Goal: Contribute content: Add original content to the website for others to see

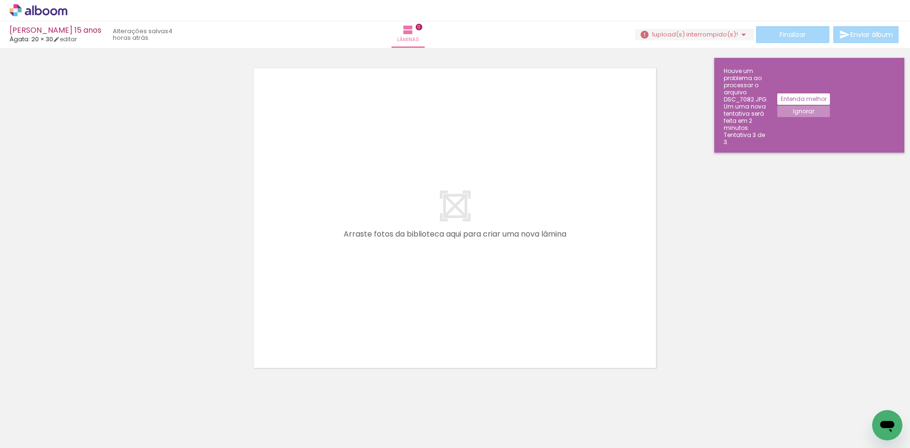
click at [49, 421] on iron-icon at bounding box center [49, 420] width 8 height 8
click at [46, 416] on paper-item "Não utilizadas" at bounding box center [30, 416] width 49 height 8
type input "Não utilizadas"
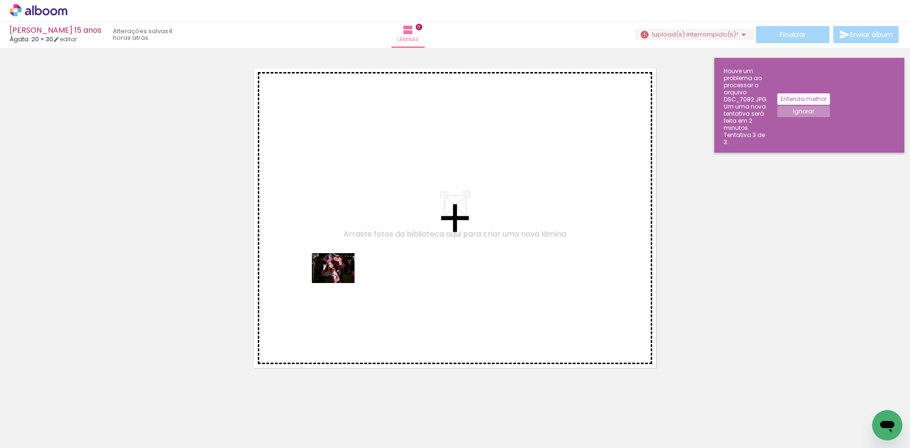
drag, startPoint x: 218, startPoint y: 427, endPoint x: 357, endPoint y: 263, distance: 214.8
click at [357, 263] on quentale-workspace at bounding box center [455, 224] width 910 height 448
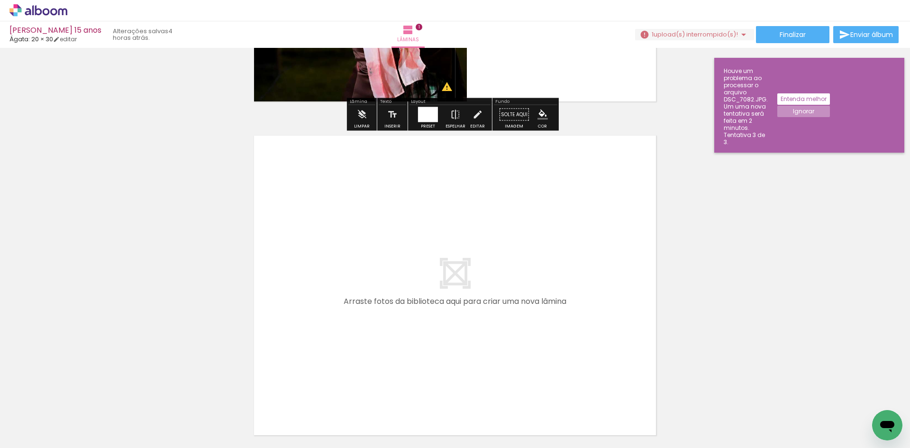
scroll to position [297, 0]
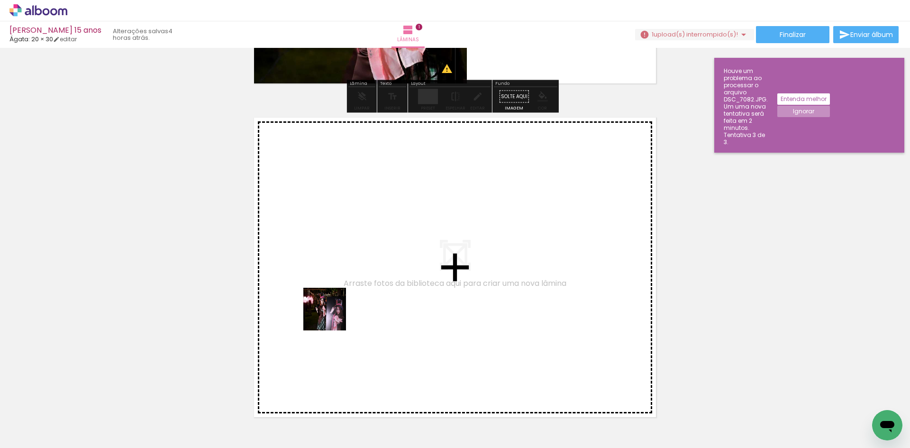
drag, startPoint x: 208, startPoint y: 424, endPoint x: 336, endPoint y: 310, distance: 171.5
click at [336, 310] on quentale-workspace at bounding box center [455, 224] width 910 height 448
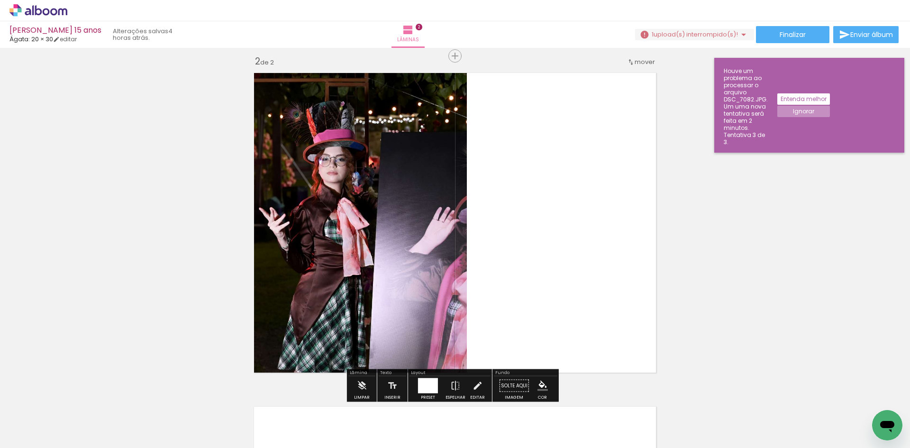
scroll to position [346, 0]
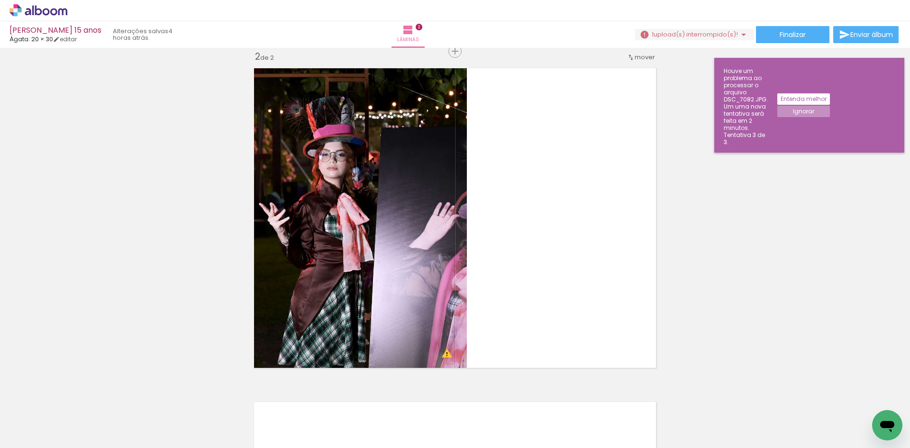
click at [266, 422] on div at bounding box center [263, 415] width 47 height 33
click at [50, 427] on iron-icon at bounding box center [49, 427] width 8 height 8
click at [0, 0] on slot "Não utilizadas" at bounding box center [0, 0] width 0 height 0
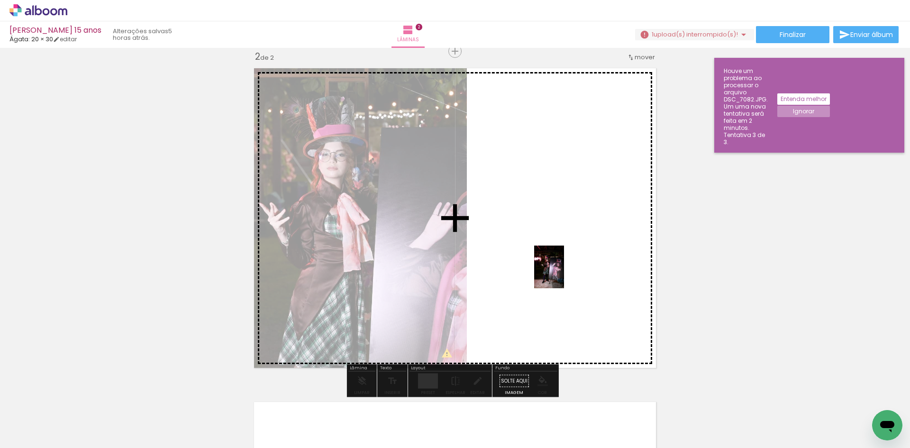
drag, startPoint x: 212, startPoint y: 423, endPoint x: 562, endPoint y: 274, distance: 381.1
click at [562, 274] on quentale-workspace at bounding box center [455, 224] width 910 height 448
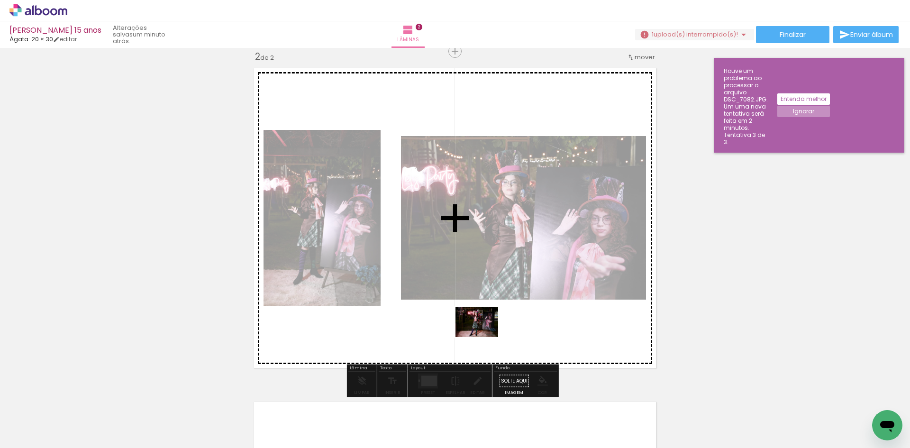
drag, startPoint x: 527, startPoint y: 334, endPoint x: 484, endPoint y: 335, distance: 43.6
click at [484, 335] on quentale-workspace at bounding box center [455, 224] width 910 height 448
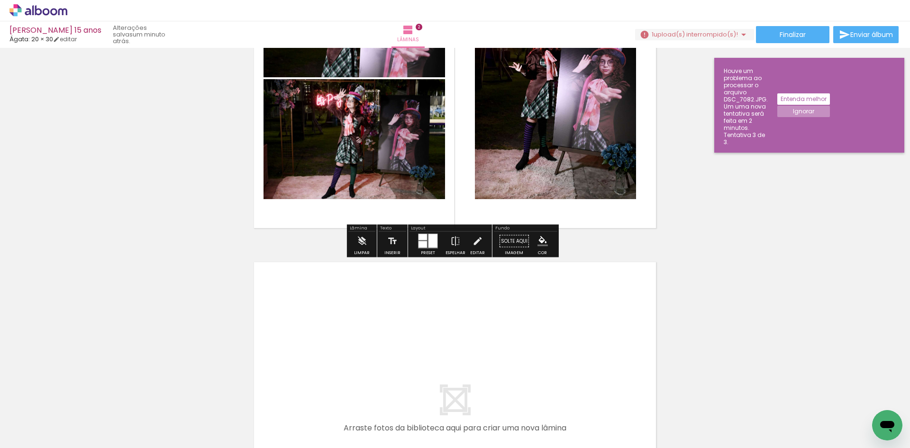
scroll to position [488, 0]
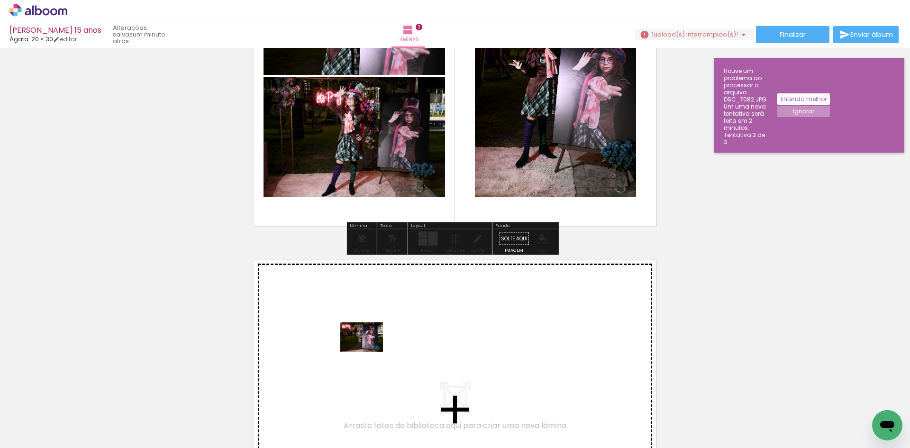
drag, startPoint x: 160, startPoint y: 422, endPoint x: 369, endPoint y: 351, distance: 220.3
click at [369, 351] on quentale-workspace at bounding box center [455, 224] width 910 height 448
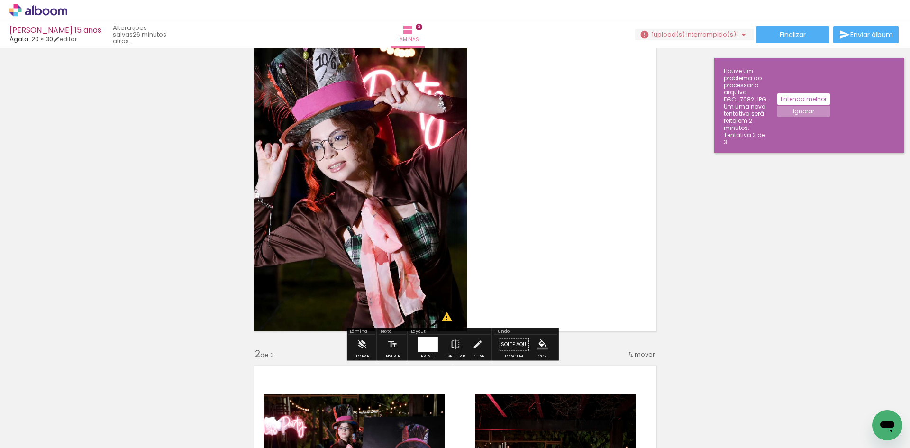
scroll to position [95, 0]
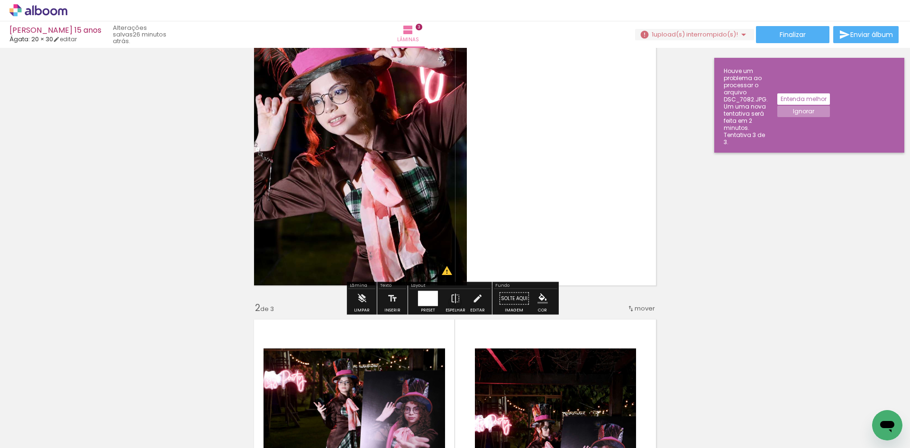
click at [433, 301] on div at bounding box center [428, 298] width 20 height 15
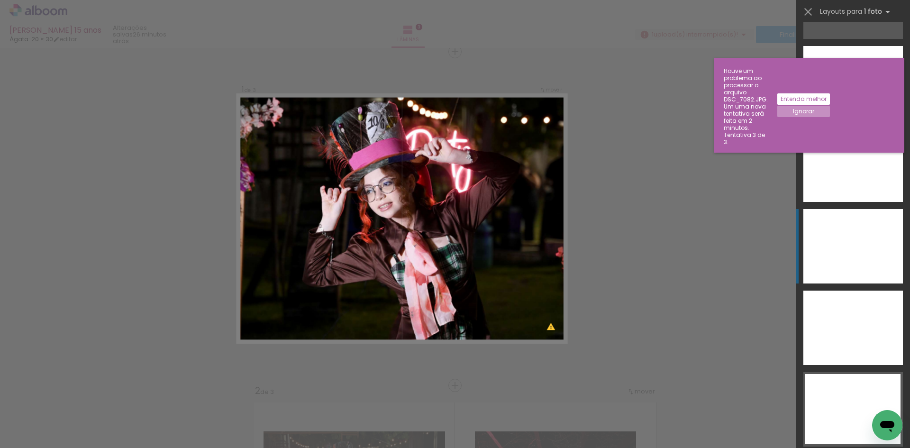
scroll to position [3838, 0]
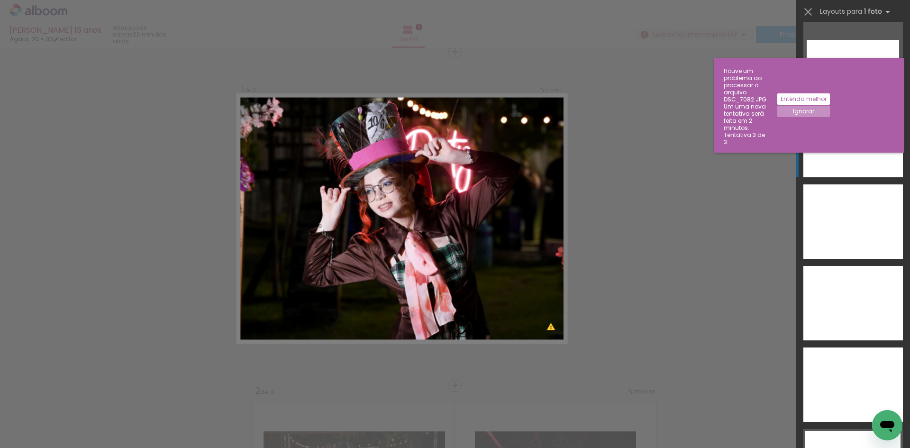
click at [842, 137] on div at bounding box center [853, 140] width 100 height 74
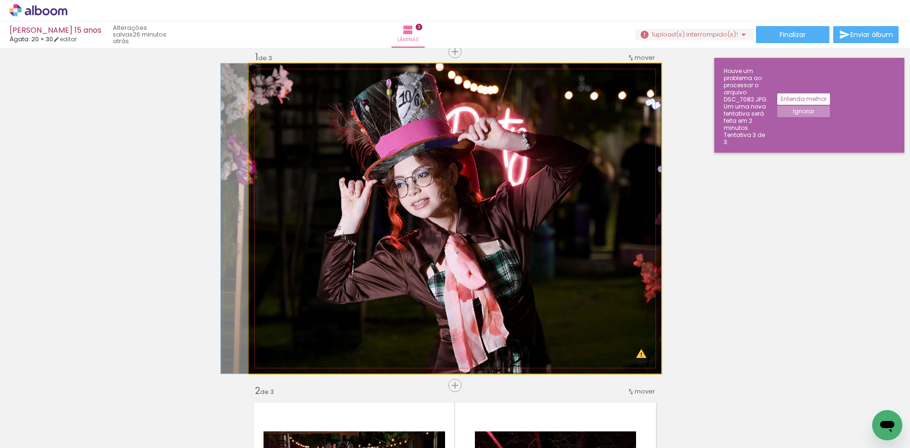
drag, startPoint x: 539, startPoint y: 224, endPoint x: 507, endPoint y: 224, distance: 32.2
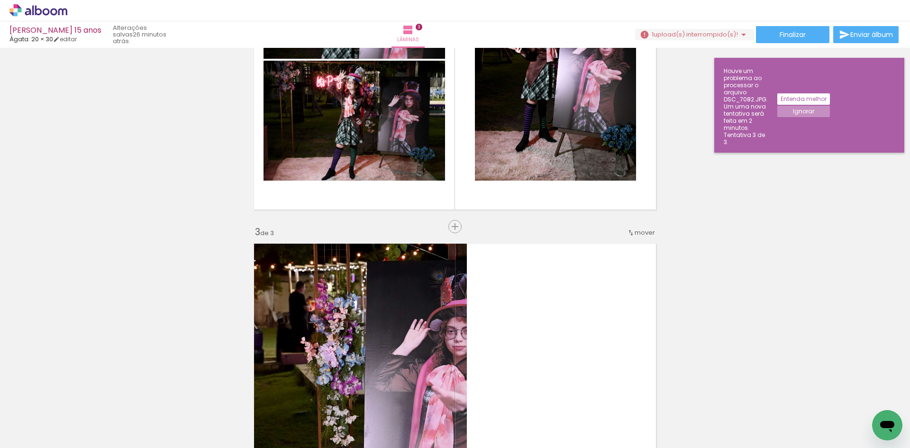
scroll to position [438, 0]
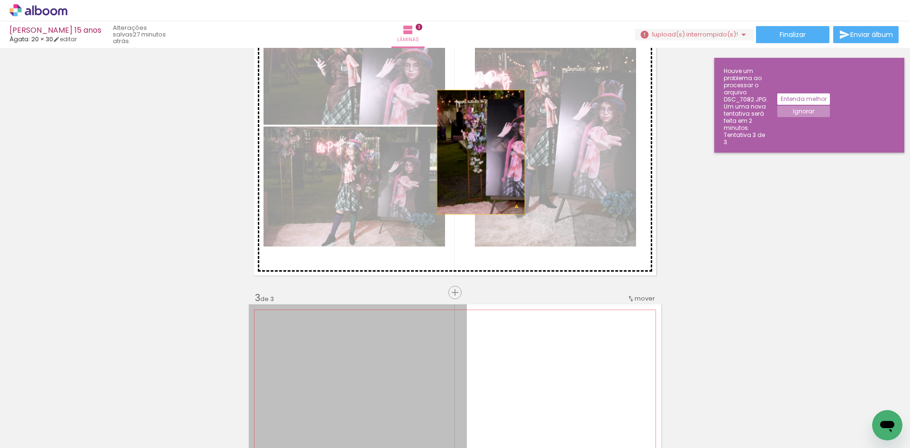
drag, startPoint x: 413, startPoint y: 347, endPoint x: 477, endPoint y: 152, distance: 205.6
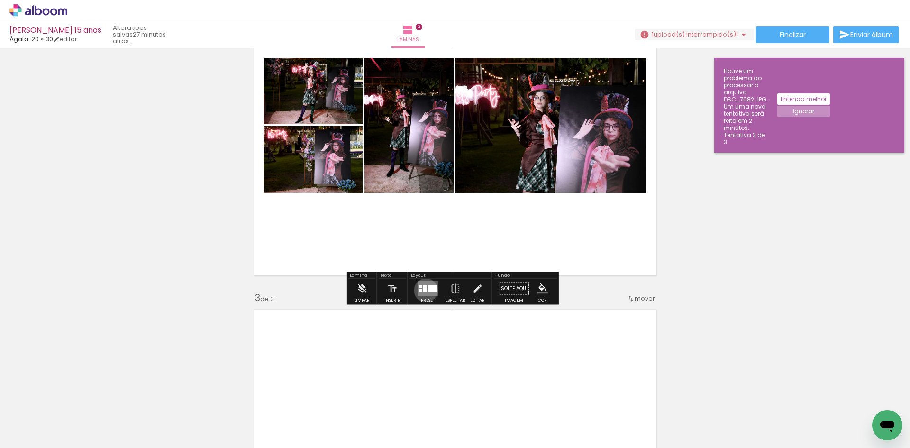
click at [424, 290] on div at bounding box center [425, 288] width 4 height 7
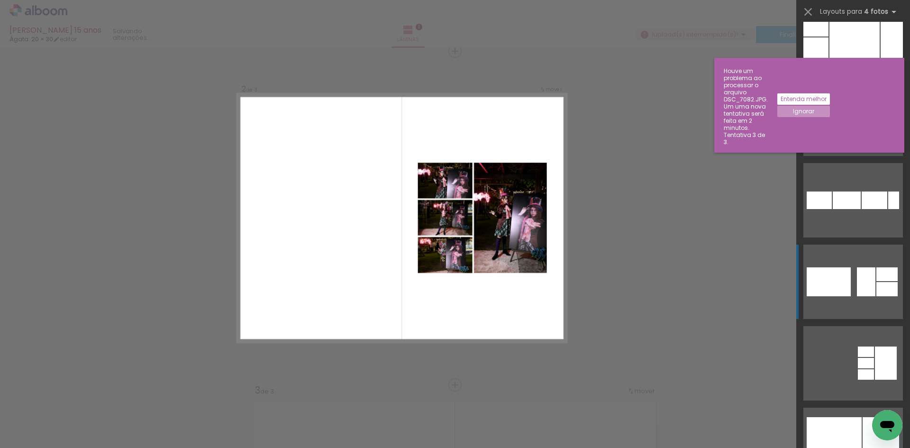
scroll to position [1137, 0]
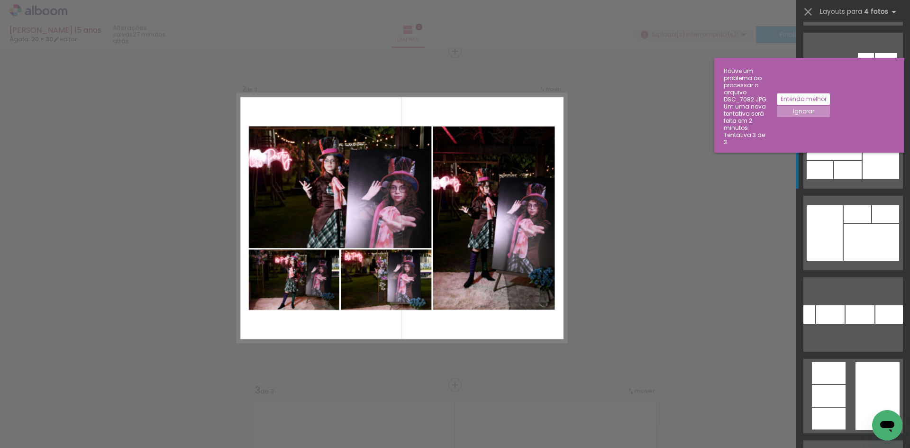
click at [843, 157] on div at bounding box center [833, 142] width 55 height 36
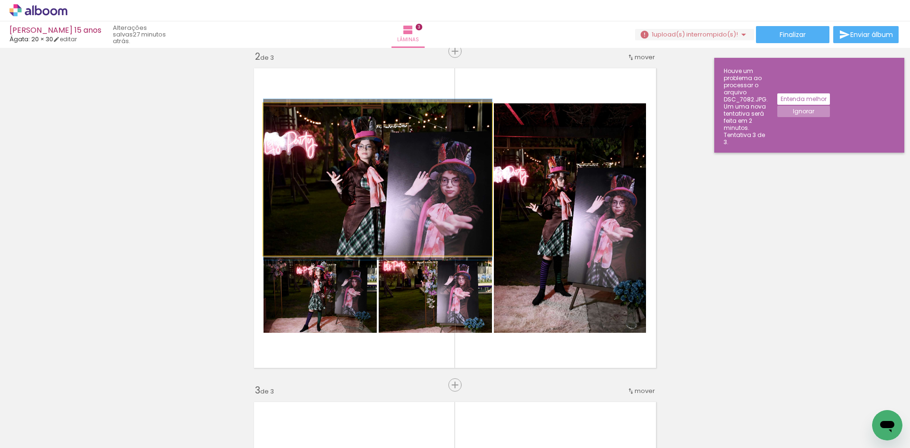
click at [347, 181] on quentale-photo at bounding box center [377, 179] width 228 height 152
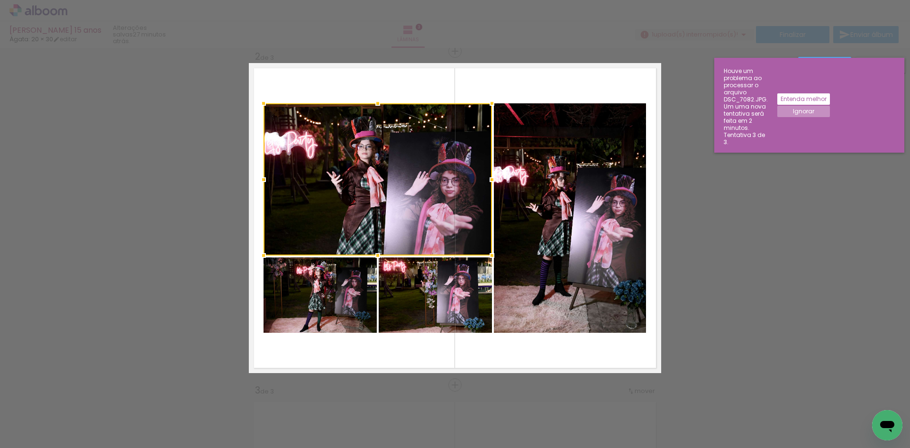
click at [327, 295] on quentale-photo at bounding box center [319, 294] width 113 height 75
click at [436, 315] on div at bounding box center [377, 217] width 228 height 229
click at [585, 282] on quentale-photo at bounding box center [570, 217] width 152 height 229
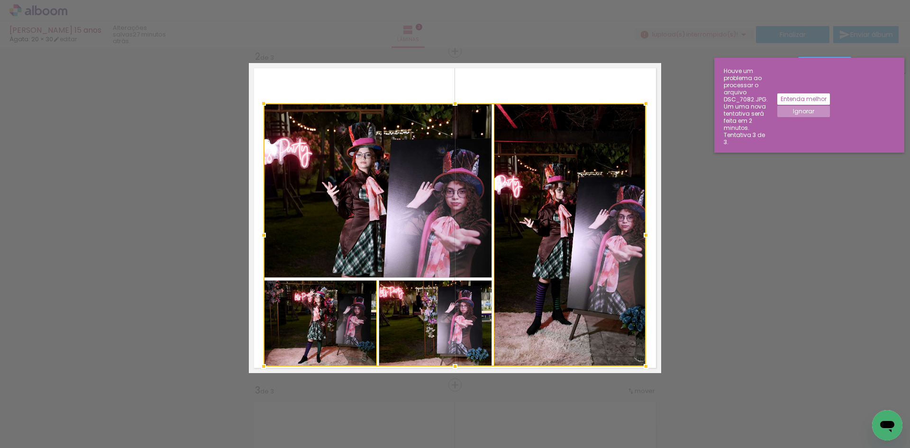
drag, startPoint x: 452, startPoint y: 331, endPoint x: 453, endPoint y: 364, distance: 33.7
click at [453, 364] on div at bounding box center [454, 366] width 19 height 19
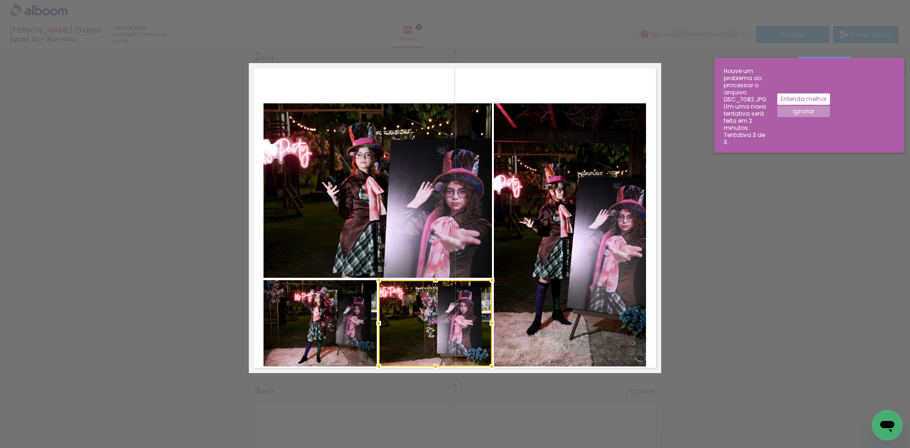
click at [338, 228] on quentale-photo at bounding box center [377, 190] width 228 height 174
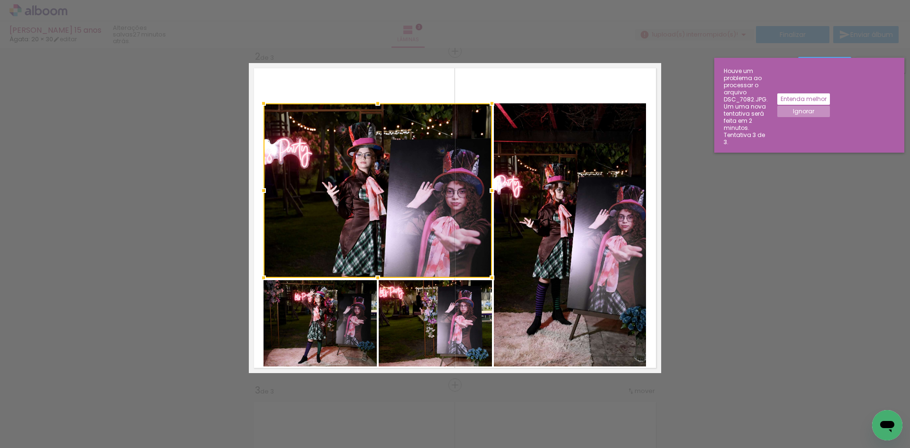
click at [338, 307] on quentale-photo at bounding box center [319, 323] width 113 height 86
click at [406, 325] on div at bounding box center [377, 234] width 228 height 263
click at [595, 323] on quentale-photo at bounding box center [570, 234] width 152 height 263
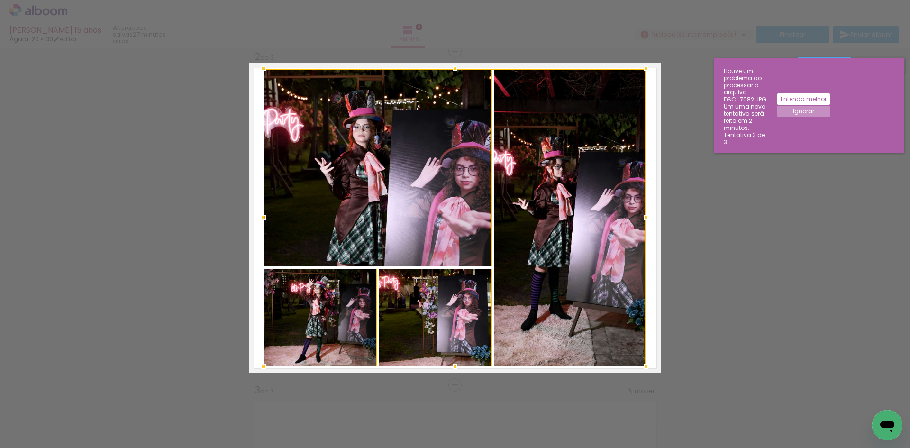
drag, startPoint x: 453, startPoint y: 109, endPoint x: 453, endPoint y: 74, distance: 34.6
click at [453, 74] on div at bounding box center [454, 68] width 19 height 19
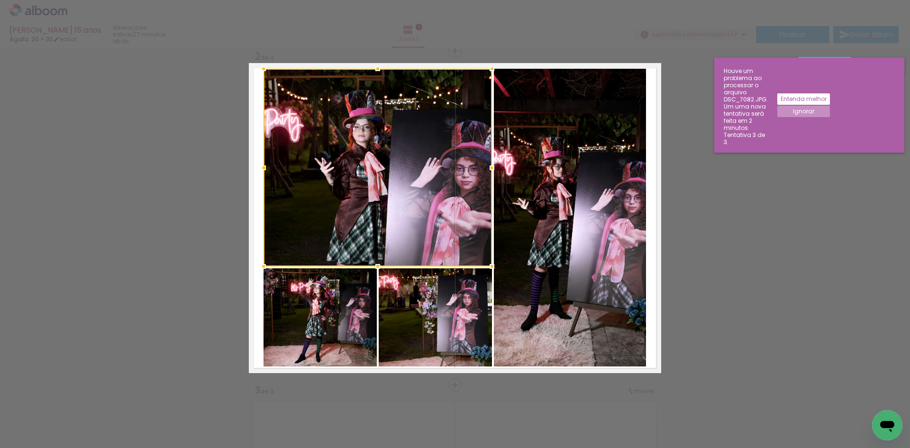
click at [375, 141] on div at bounding box center [377, 168] width 228 height 198
click at [341, 291] on quentale-photo at bounding box center [319, 317] width 113 height 98
click at [420, 331] on div at bounding box center [377, 218] width 228 height 298
click at [539, 321] on quentale-photo at bounding box center [570, 218] width 152 height 298
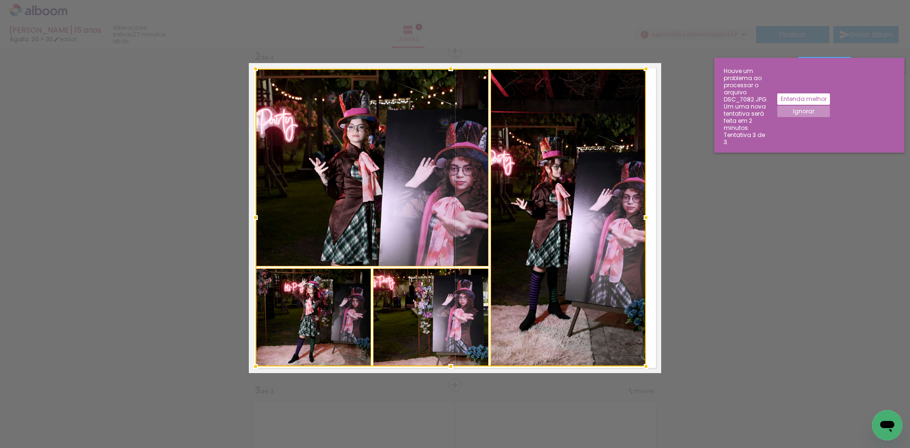
drag, startPoint x: 261, startPoint y: 218, endPoint x: 253, endPoint y: 218, distance: 8.1
click at [253, 218] on div at bounding box center [255, 217] width 19 height 19
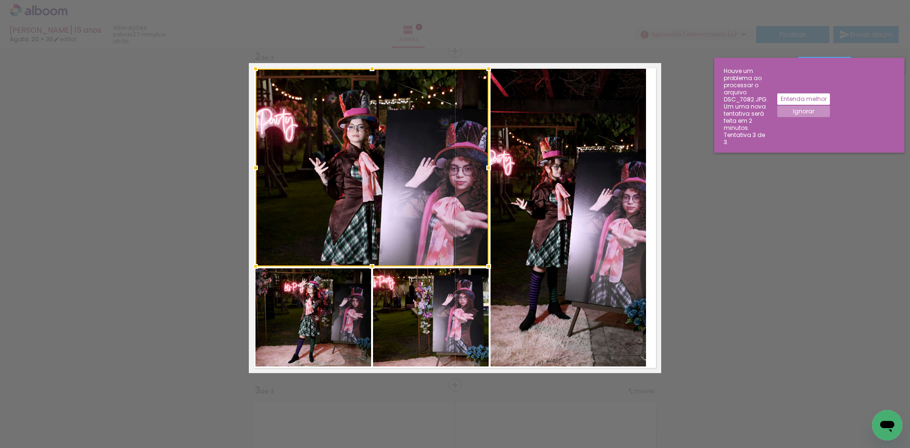
click at [298, 197] on div at bounding box center [371, 168] width 233 height 198
click at [355, 308] on quentale-photo at bounding box center [313, 317] width 116 height 98
click at [435, 315] on div at bounding box center [371, 218] width 233 height 298
click at [539, 299] on quentale-photo at bounding box center [567, 218] width 155 height 298
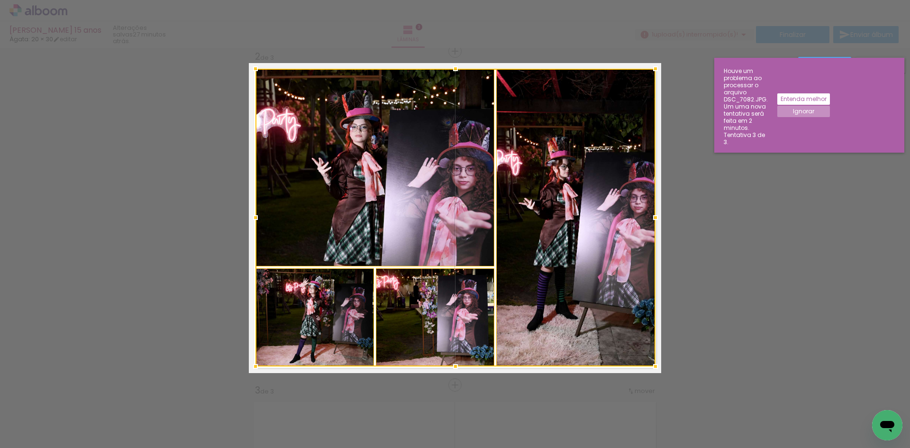
drag, startPoint x: 643, startPoint y: 215, endPoint x: 652, endPoint y: 215, distance: 9.0
click at [652, 215] on div at bounding box center [655, 217] width 19 height 19
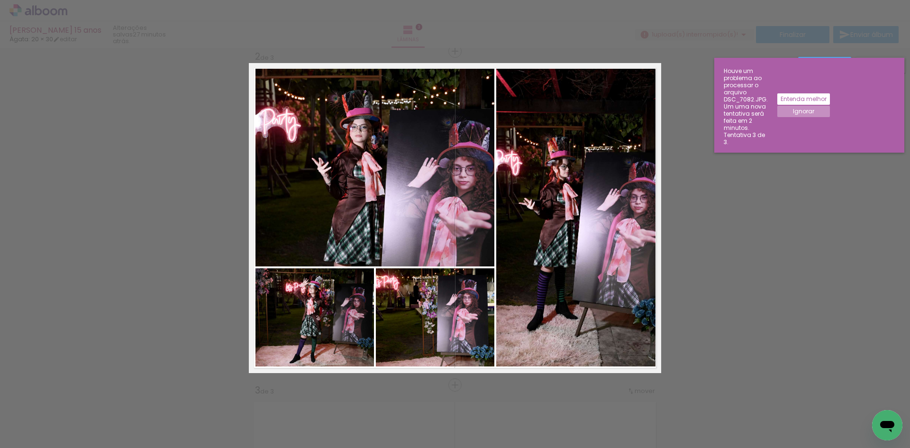
click at [751, 123] on div "Confirmar Cancelar" at bounding box center [455, 380] width 910 height 1357
click at [0, 0] on slot "Ignorar" at bounding box center [0, 0] width 0 height 0
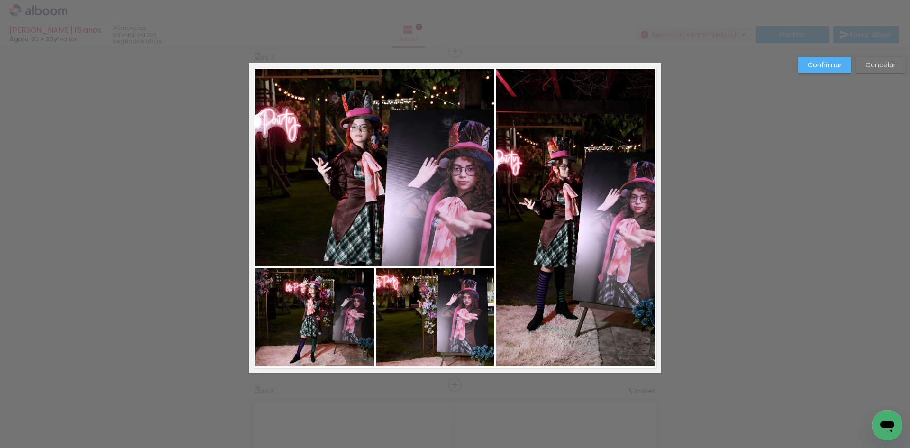
click at [0, 0] on slot "Confirmar" at bounding box center [0, 0] width 0 height 0
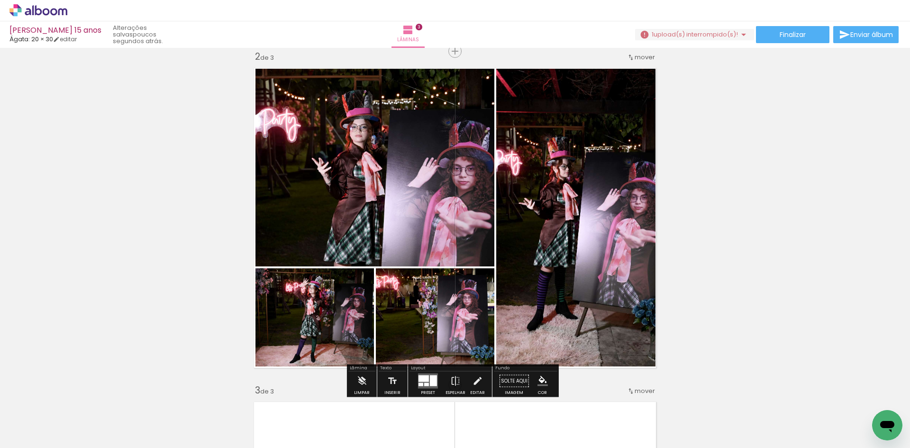
click at [790, 154] on div "Inserir lâmina 1 de 3 Inserir lâmina 2 de 3 Inserir lâmina 3 de 3 O Designbox p…" at bounding box center [455, 372] width 910 height 1335
click at [699, 34] on span "upload(s) interrompido(s)!" at bounding box center [695, 34] width 84 height 9
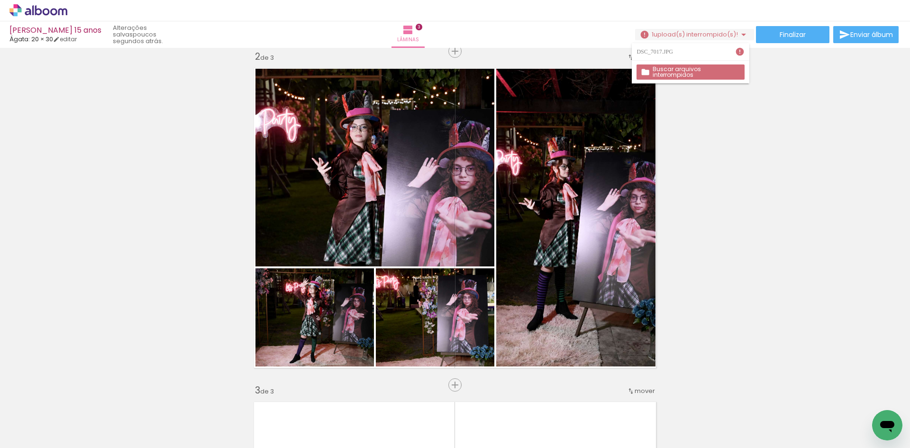
click at [0, 0] on slot "Buscar arquivos interrompidos" at bounding box center [0, 0] width 0 height 0
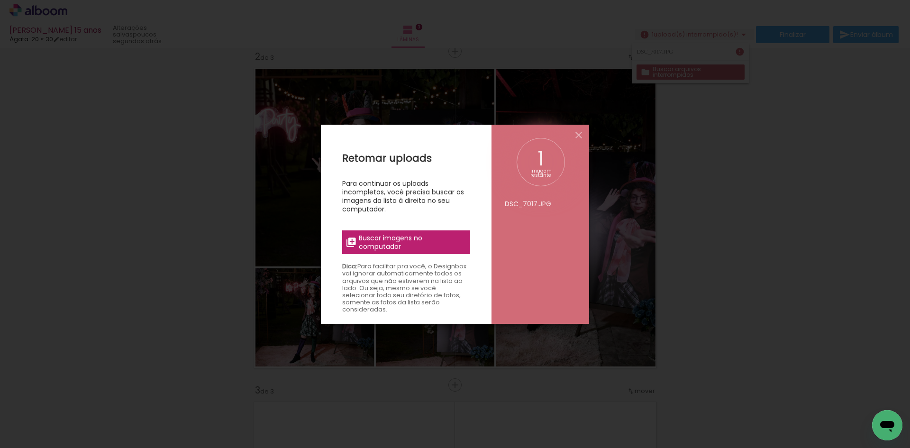
click at [405, 238] on span "Buscar imagens no computador" at bounding box center [412, 242] width 106 height 17
click at [0, 0] on input "file" at bounding box center [0, 0] width 0 height 0
click at [580, 136] on iron-icon at bounding box center [578, 134] width 11 height 11
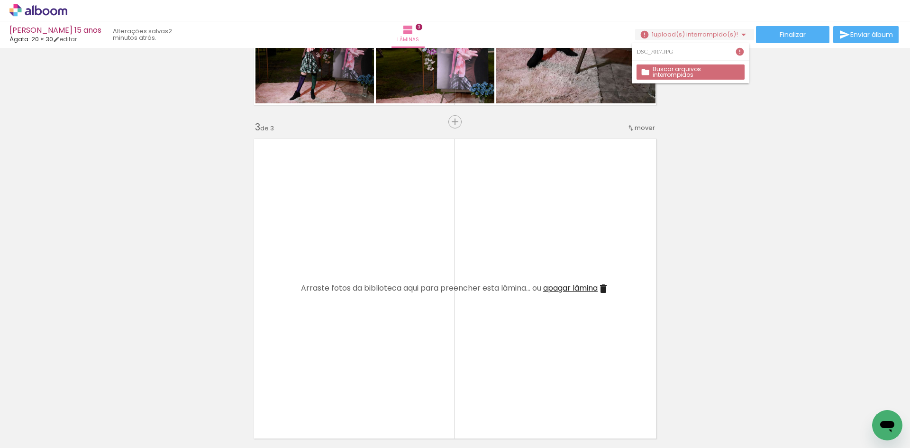
scroll to position [678, 0]
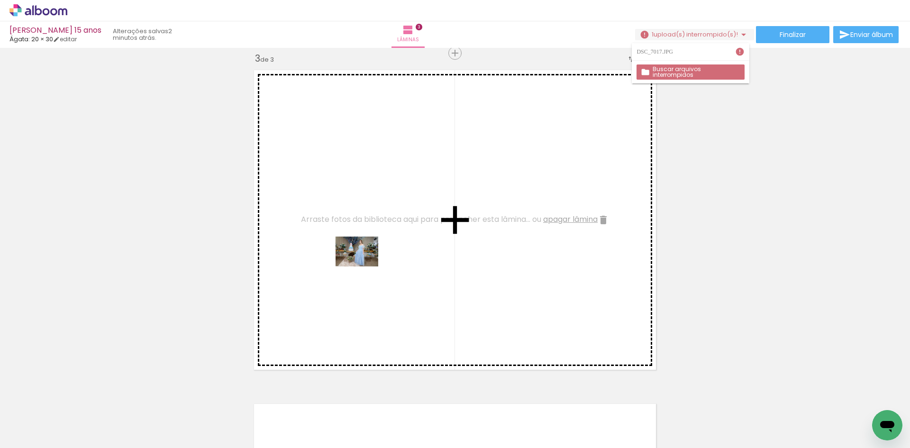
drag, startPoint x: 223, startPoint y: 419, endPoint x: 364, endPoint y: 265, distance: 209.3
click at [364, 265] on quentale-workspace at bounding box center [455, 224] width 910 height 448
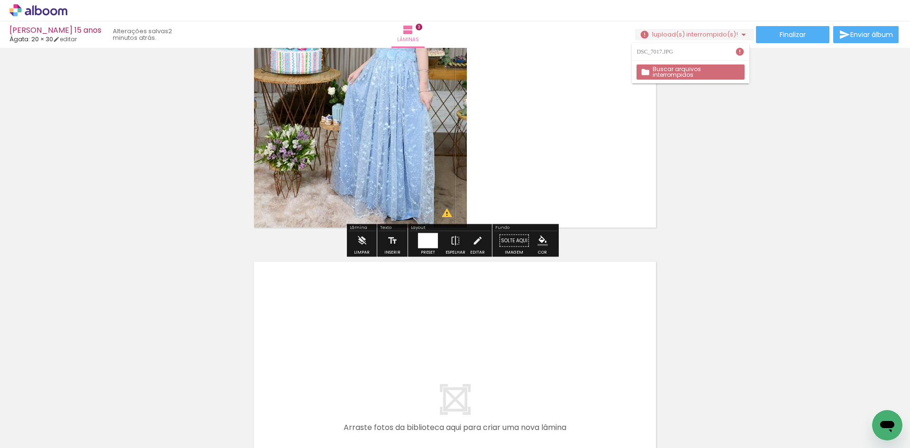
scroll to position [867, 0]
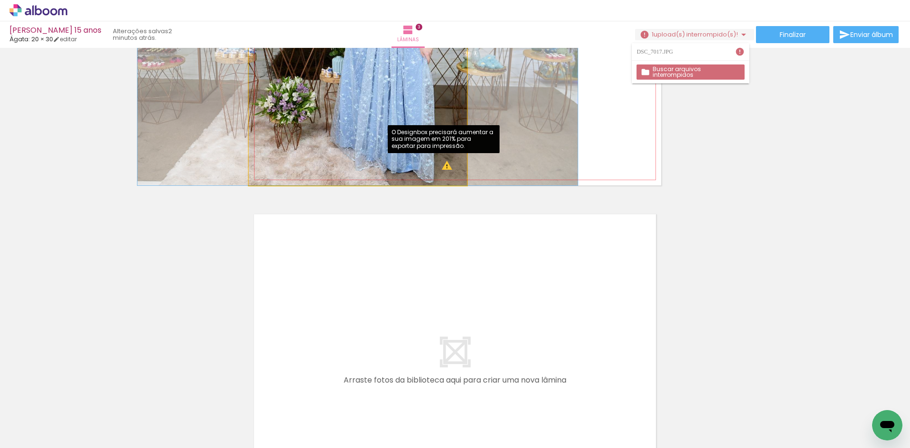
click at [443, 166] on quentale-photo at bounding box center [358, 30] width 218 height 310
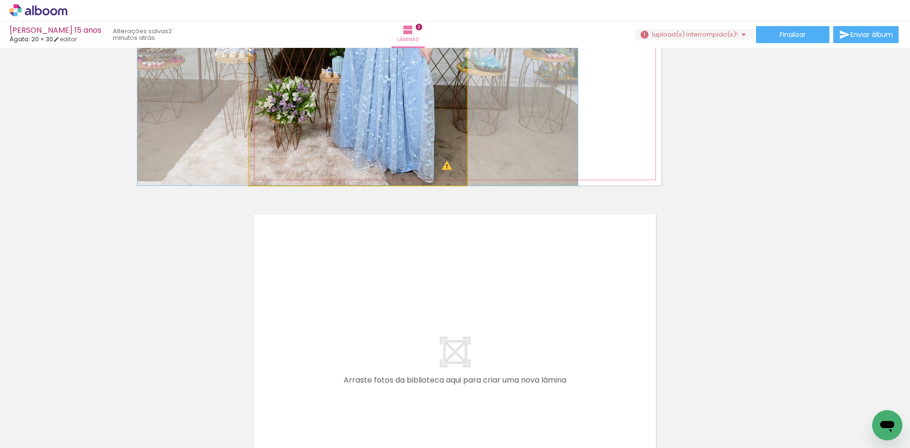
click at [443, 166] on quentale-photo at bounding box center [358, 30] width 218 height 310
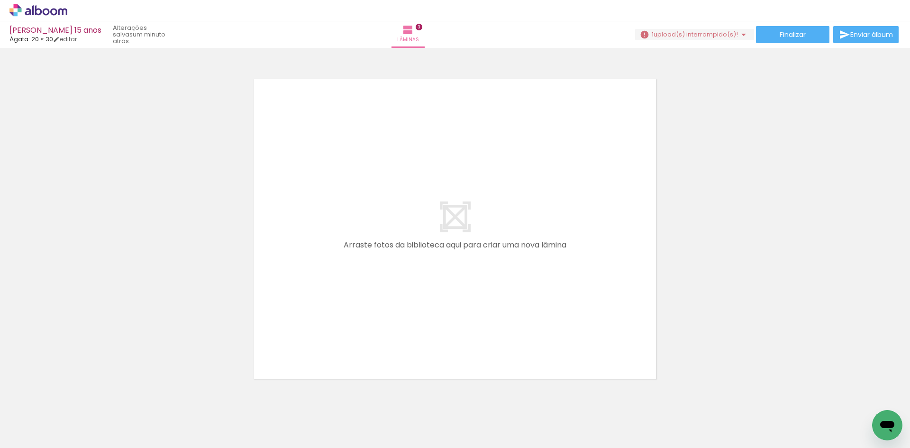
scroll to position [1009, 0]
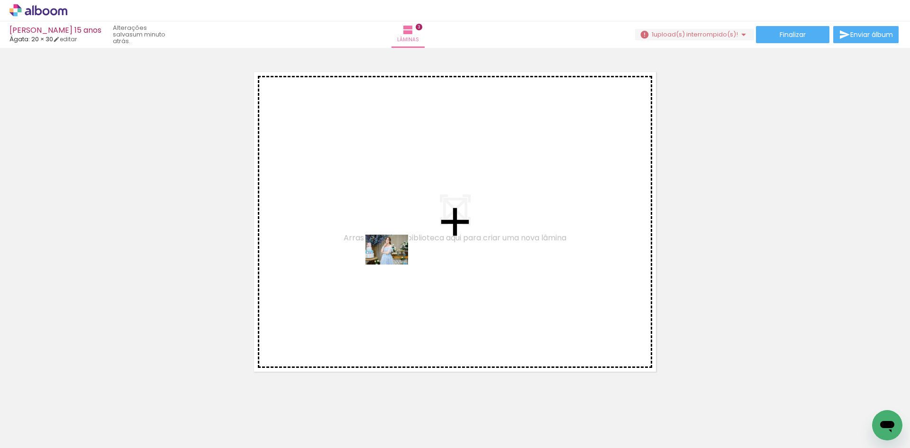
drag, startPoint x: 270, startPoint y: 420, endPoint x: 394, endPoint y: 263, distance: 199.7
click at [394, 263] on quentale-workspace at bounding box center [455, 224] width 910 height 448
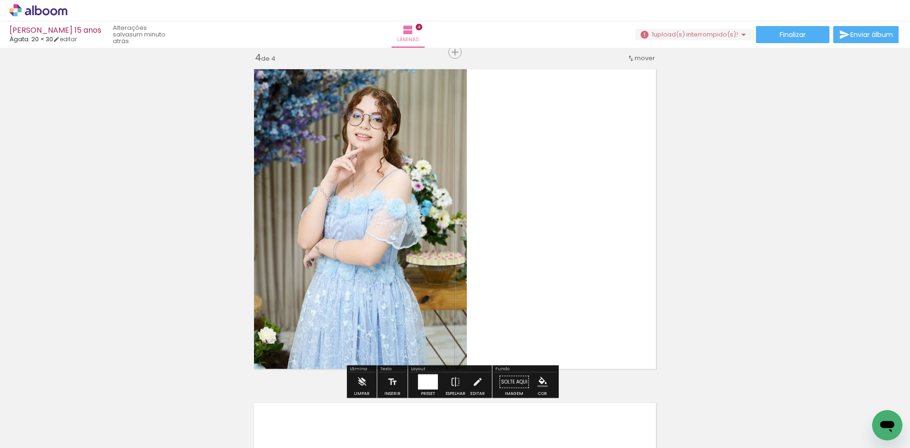
scroll to position [1013, 0]
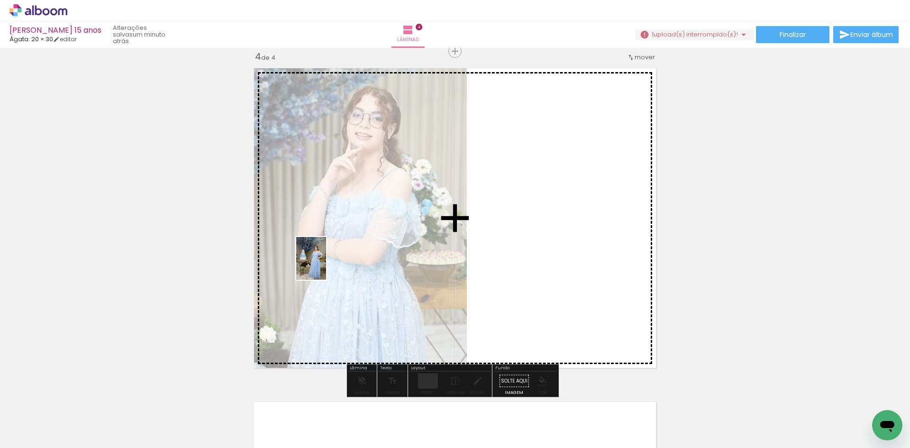
drag, startPoint x: 227, startPoint y: 428, endPoint x: 325, endPoint y: 265, distance: 189.6
click at [325, 265] on quentale-workspace at bounding box center [455, 224] width 910 height 448
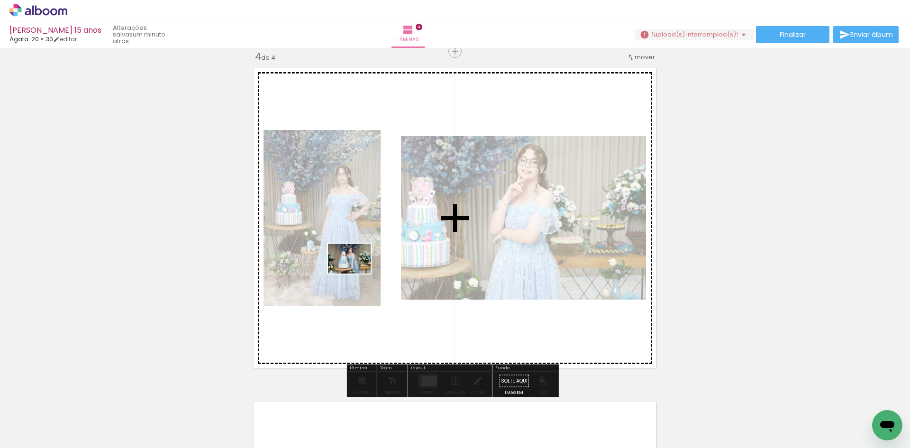
drag, startPoint x: 231, startPoint y: 419, endPoint x: 356, endPoint y: 272, distance: 193.3
click at [356, 272] on quentale-workspace at bounding box center [455, 224] width 910 height 448
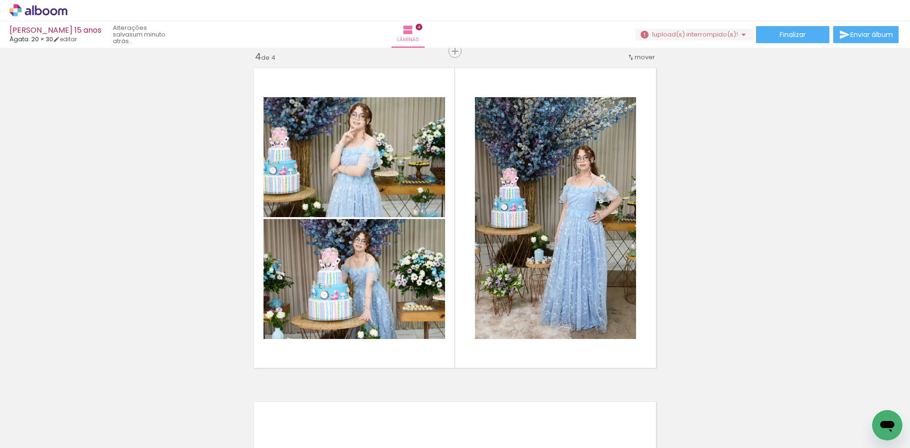
scroll to position [0, 1319]
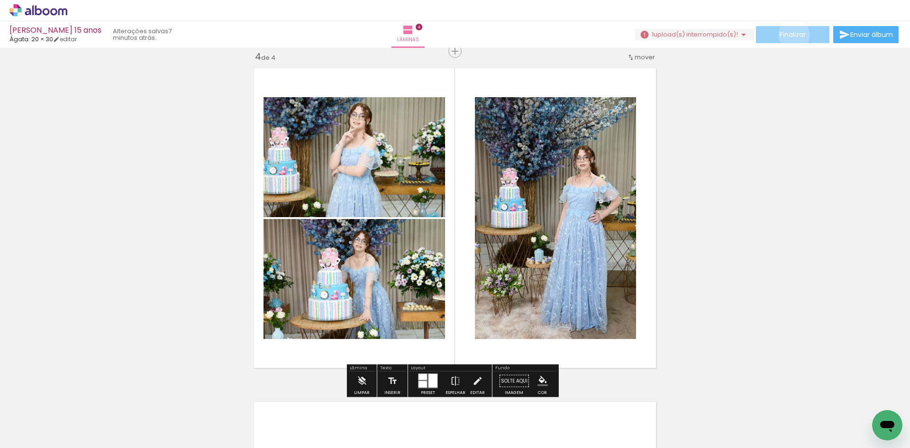
click at [790, 35] on span "Finalizar" at bounding box center [792, 34] width 26 height 7
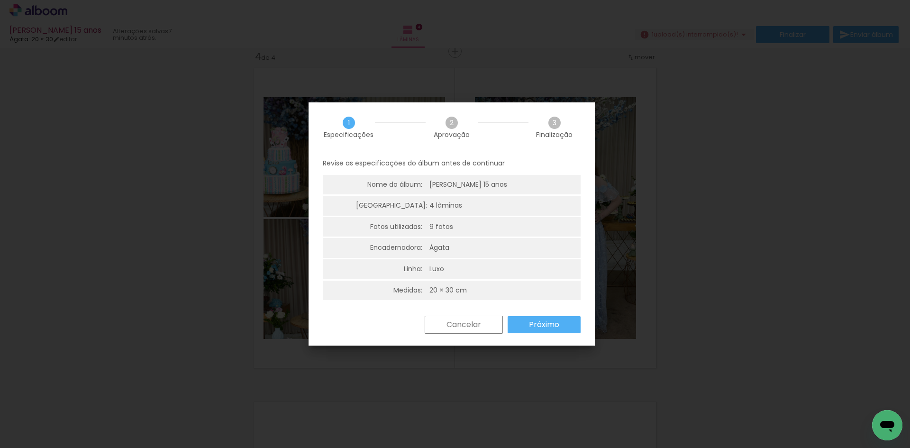
click at [482, 326] on paper-button "Cancelar" at bounding box center [464, 325] width 78 height 18
